Goal: Check status: Check status

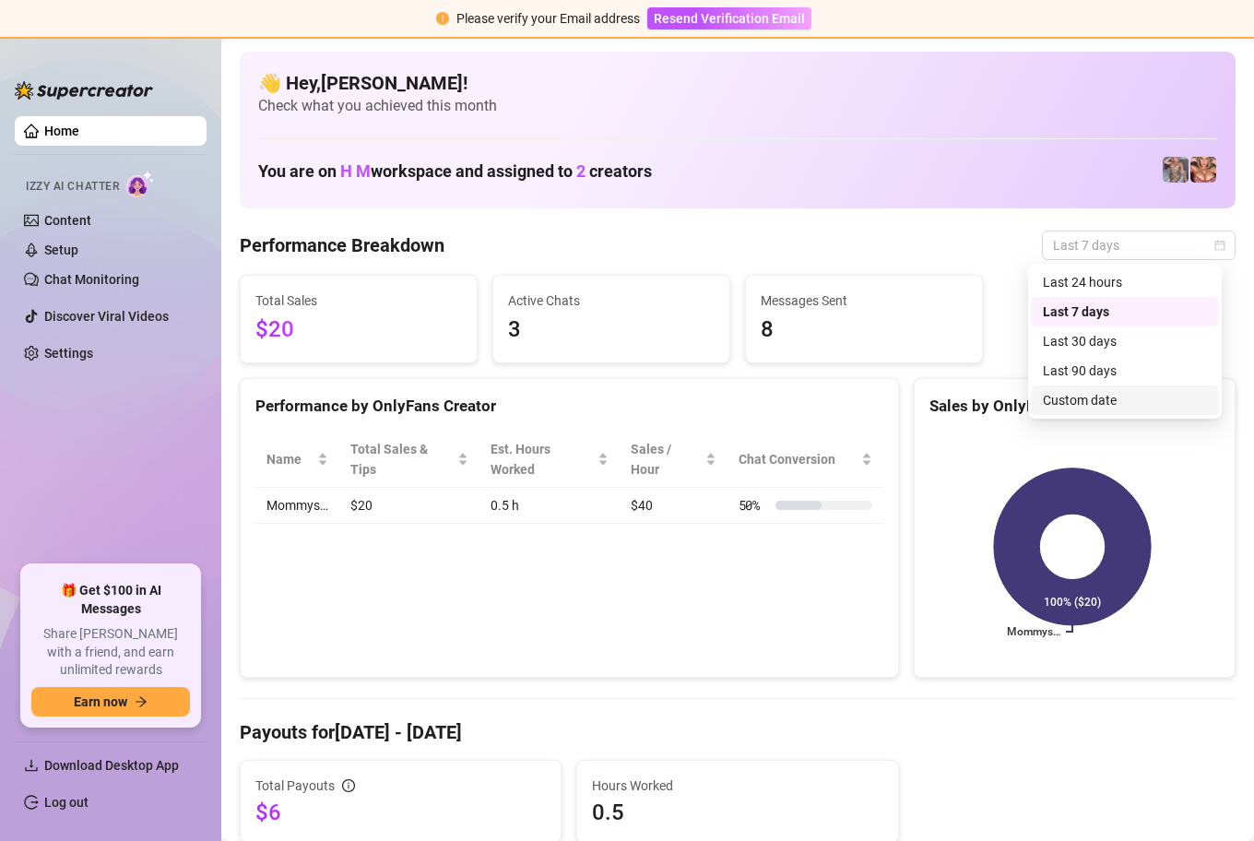
click at [1099, 398] on div "Custom date" at bounding box center [1125, 400] width 164 height 20
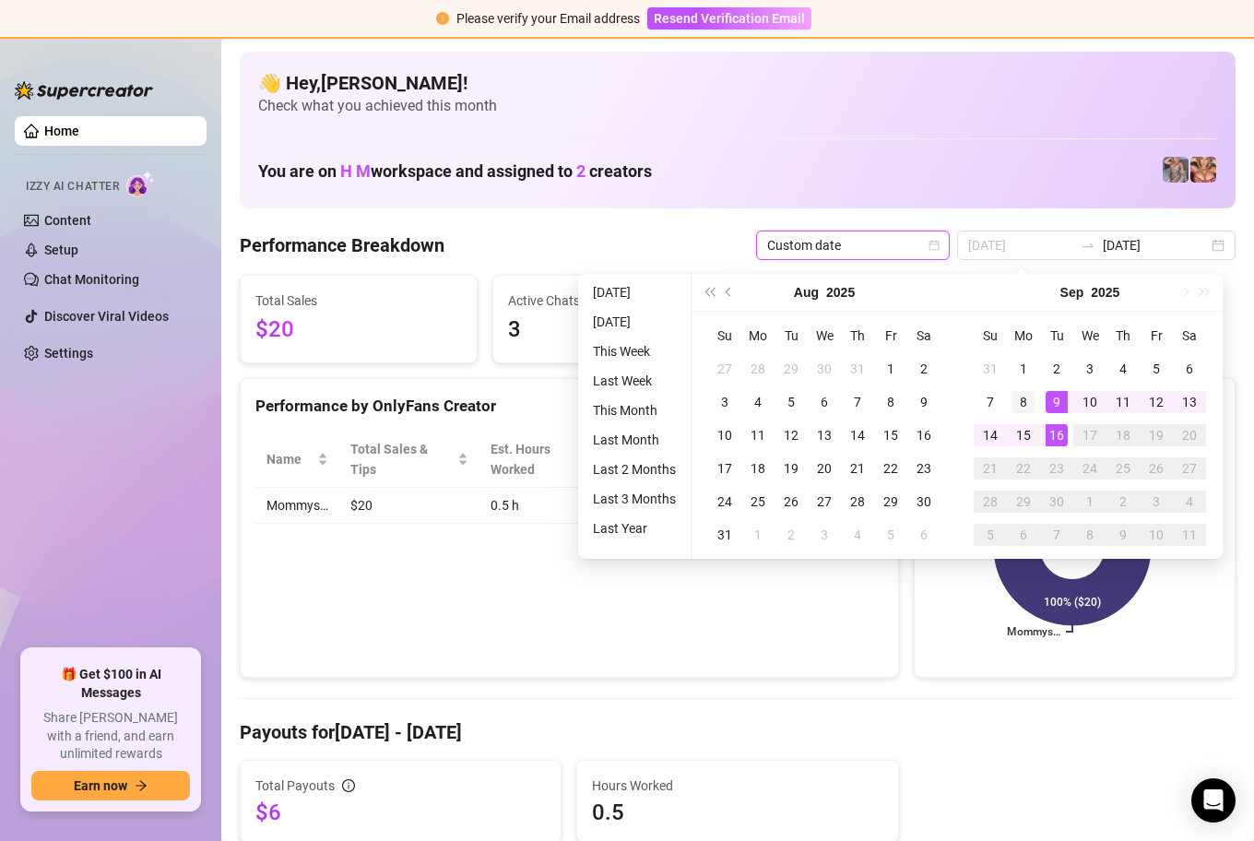
type input "[DATE]"
click at [1015, 396] on div "8" at bounding box center [1024, 402] width 22 height 22
type input "[DATE]"
click at [1017, 435] on div "15" at bounding box center [1024, 435] width 22 height 22
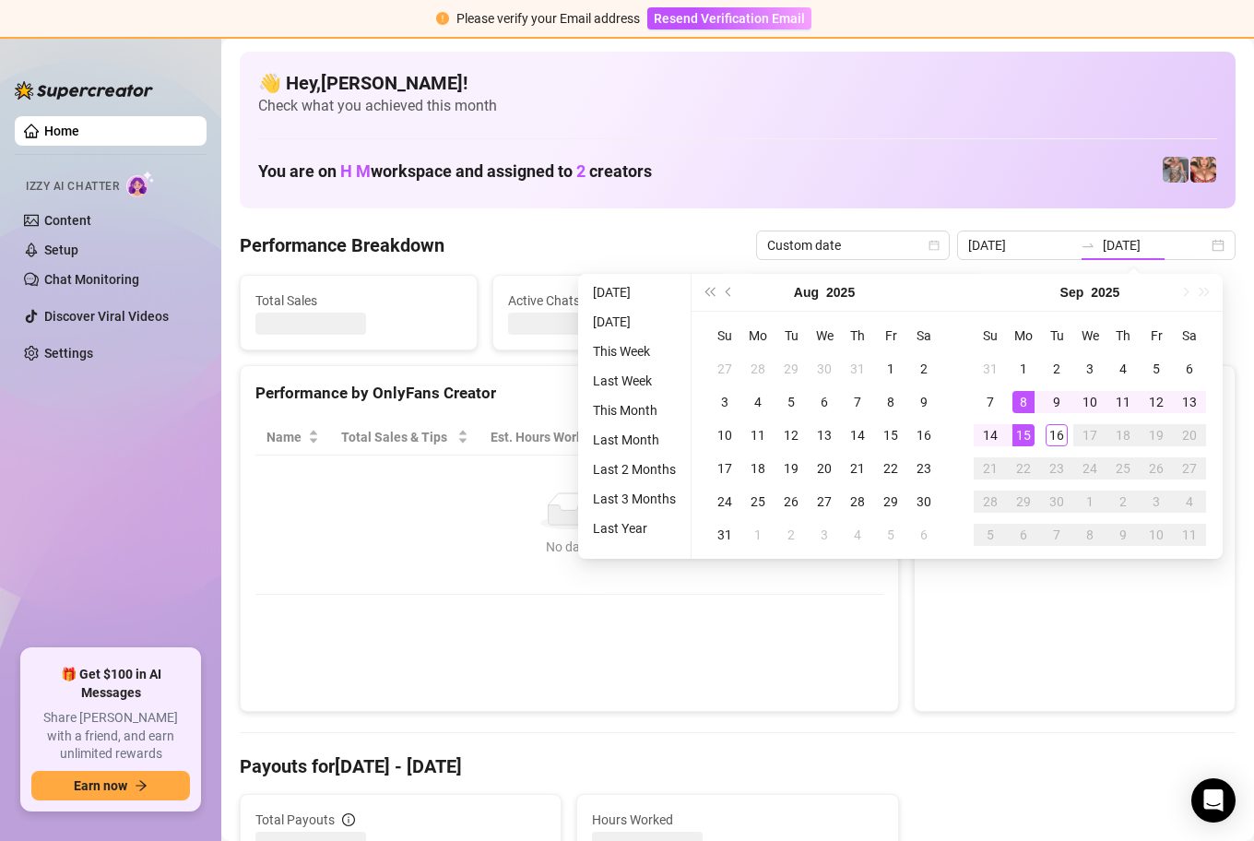
type input "[DATE]"
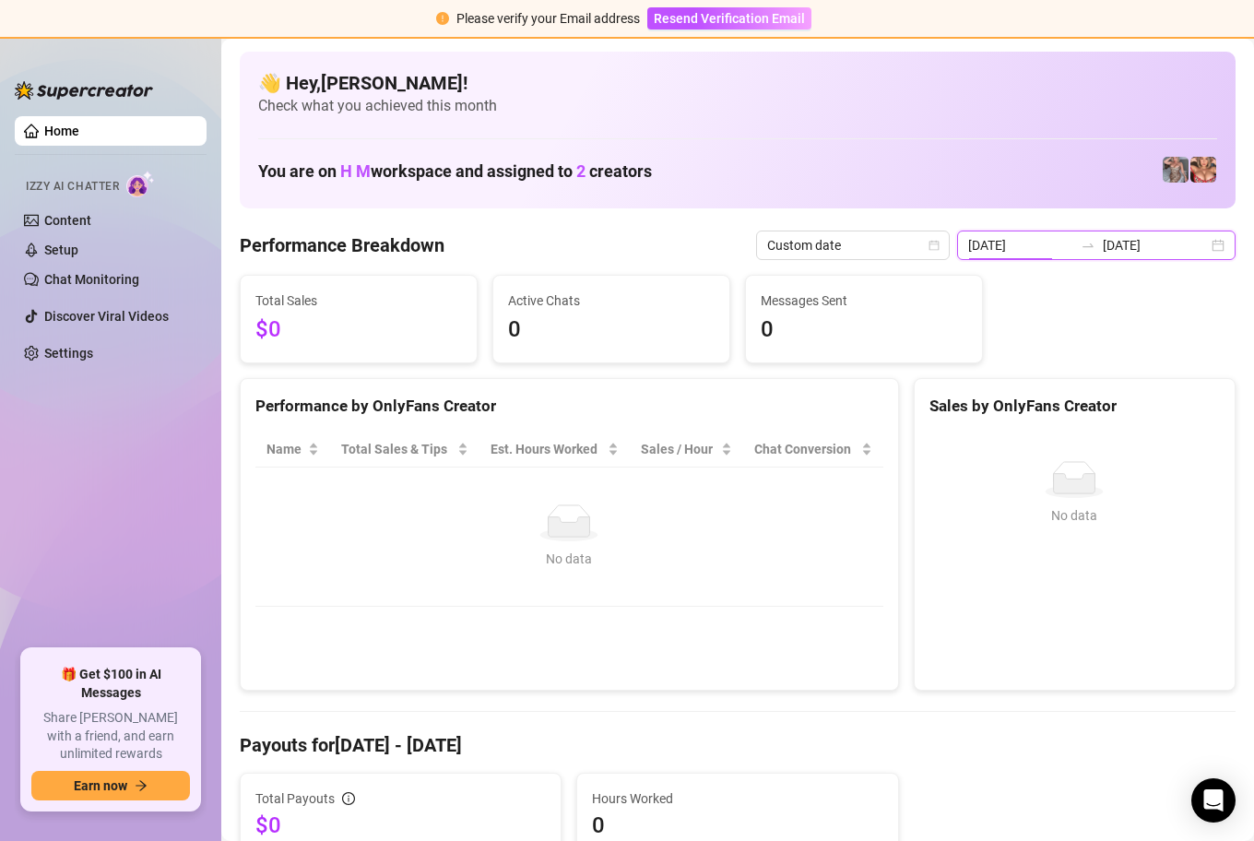
click at [1032, 244] on input "[DATE]" at bounding box center [1021, 245] width 105 height 20
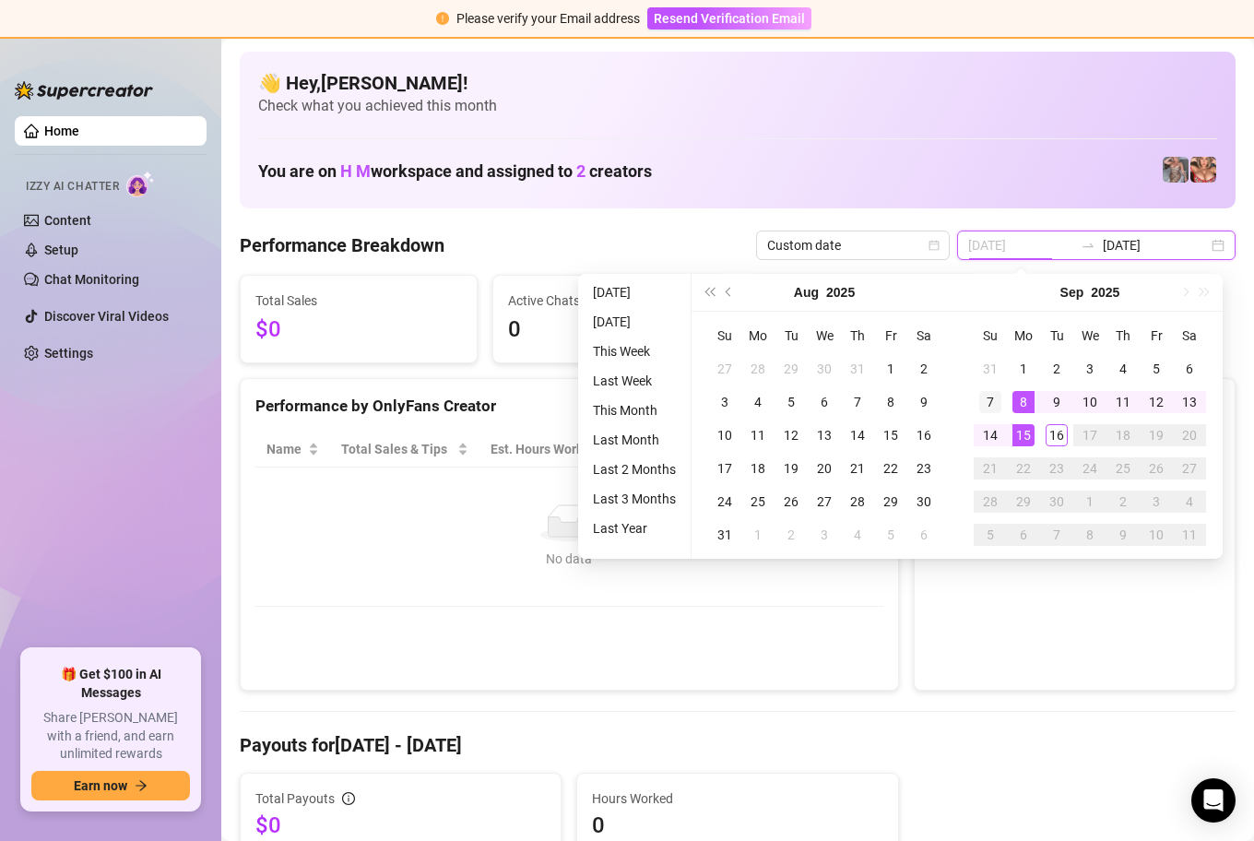
type input "[DATE]"
click at [996, 394] on div "7" at bounding box center [991, 402] width 22 height 22
type input "[DATE]"
click at [1023, 440] on div "15" at bounding box center [1024, 435] width 22 height 22
type input "[DATE]"
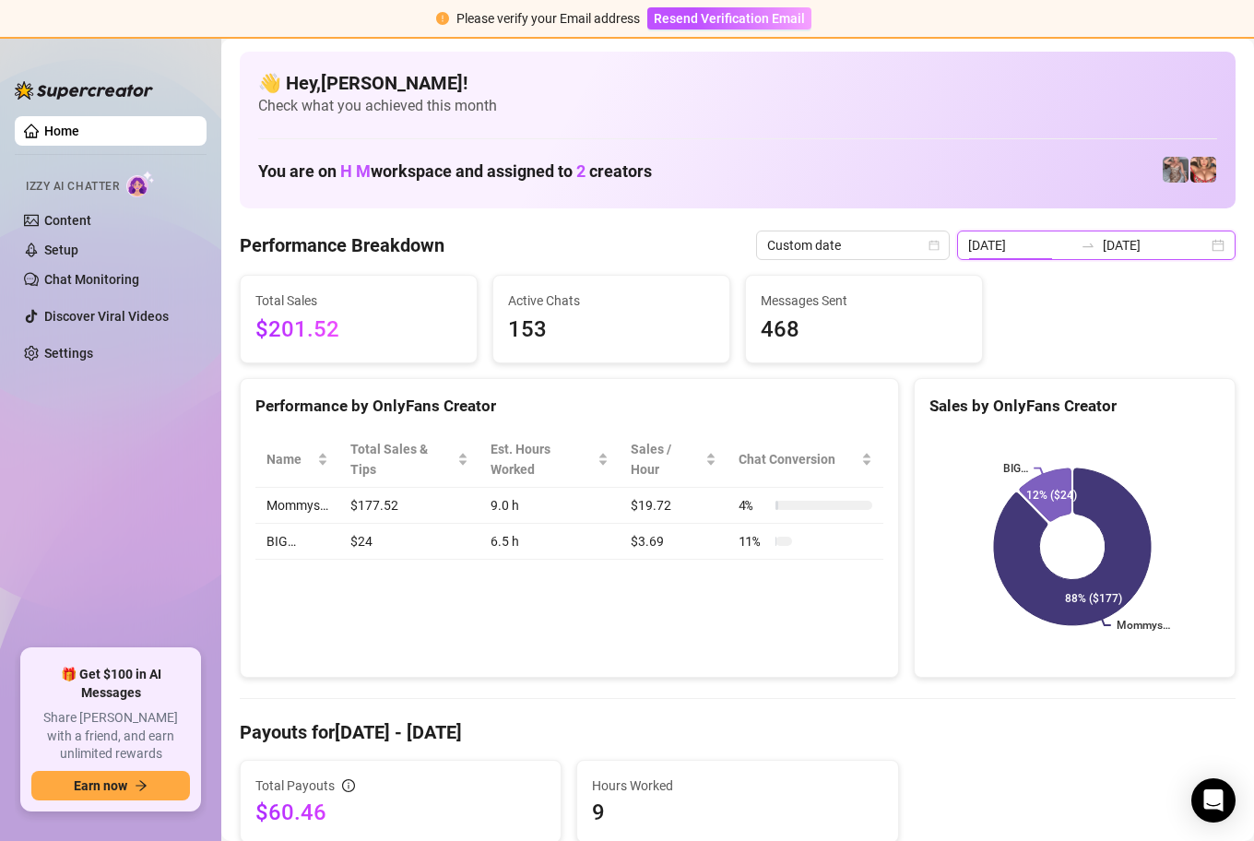
click at [1044, 247] on input "[DATE]" at bounding box center [1021, 245] width 105 height 20
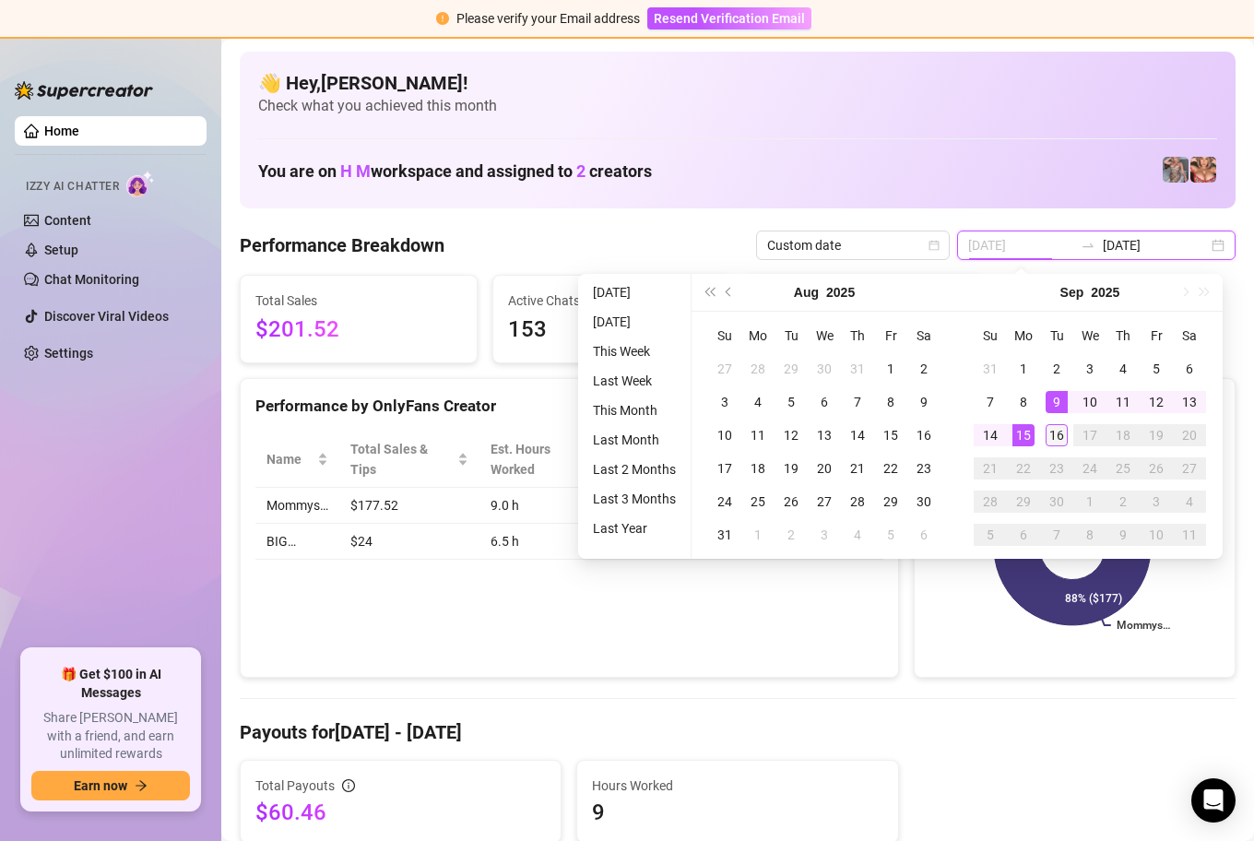
type input "[DATE]"
click at [1054, 431] on div "16" at bounding box center [1057, 435] width 22 height 22
click at [1056, 433] on div "16" at bounding box center [1057, 435] width 22 height 22
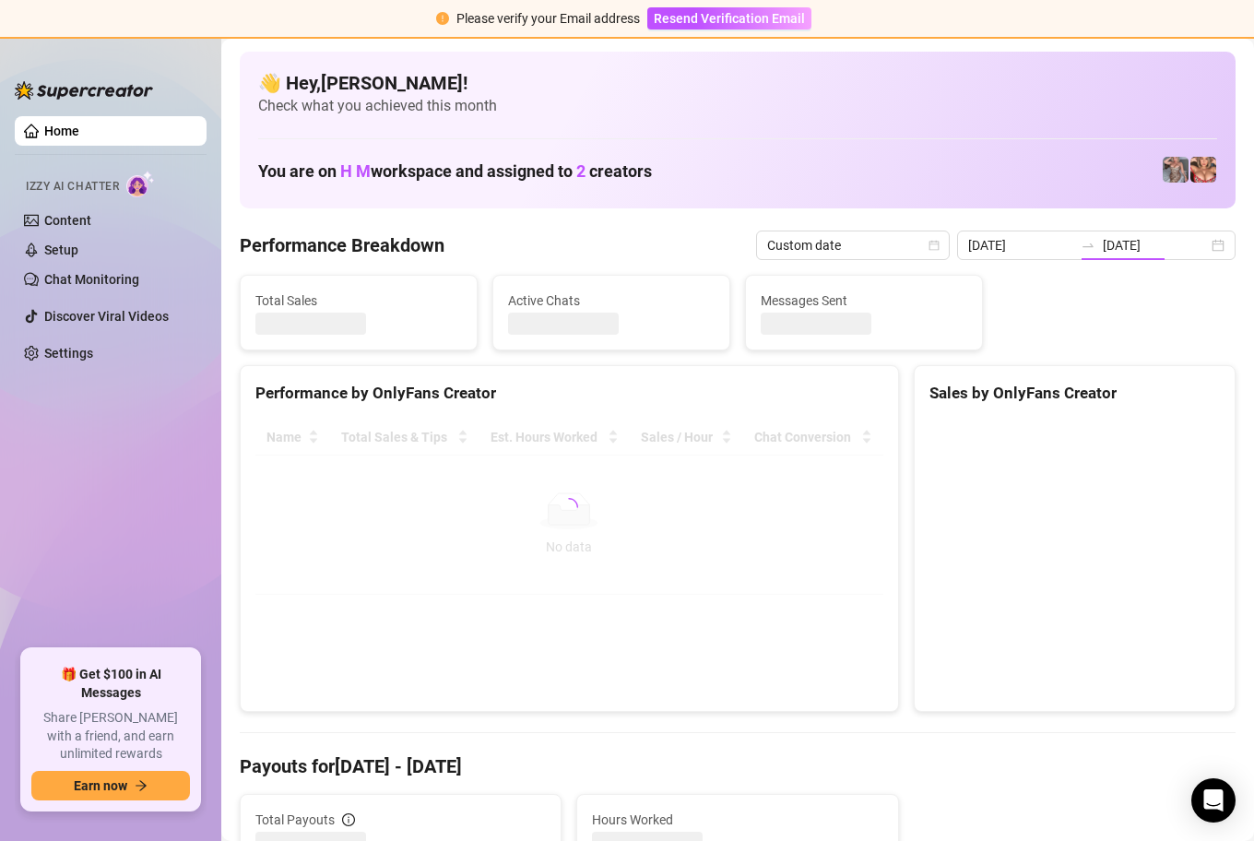
type input "[DATE]"
